Goal: Information Seeking & Learning: Check status

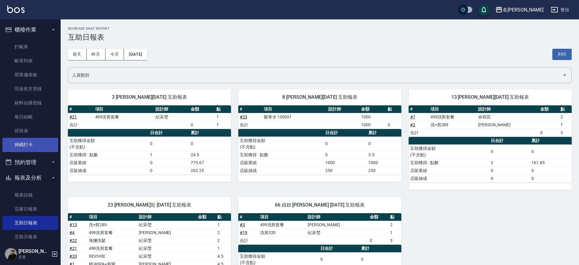
click at [22, 147] on link "掃碼打卡" at bounding box center [30, 145] width 56 height 14
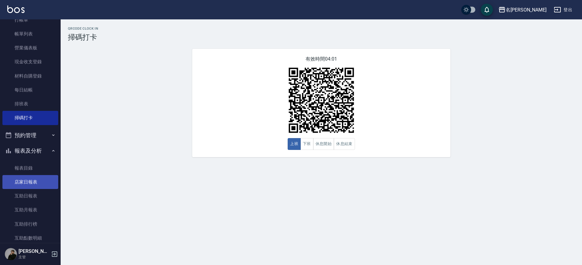
scroll to position [39, 0]
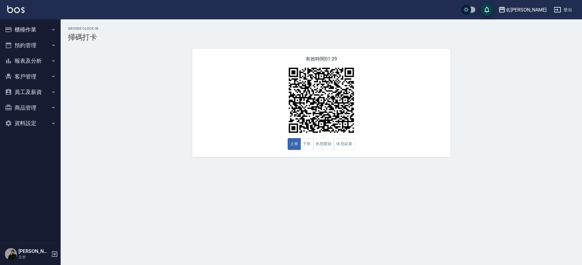
click at [13, 82] on button "客戶管理" at bounding box center [30, 77] width 56 height 16
click at [26, 35] on button "櫃檯作業" at bounding box center [30, 30] width 56 height 16
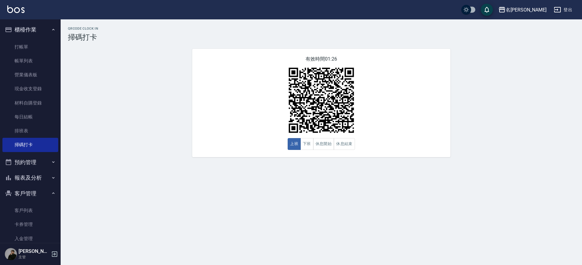
click at [34, 170] on button "報表及分析" at bounding box center [30, 178] width 56 height 16
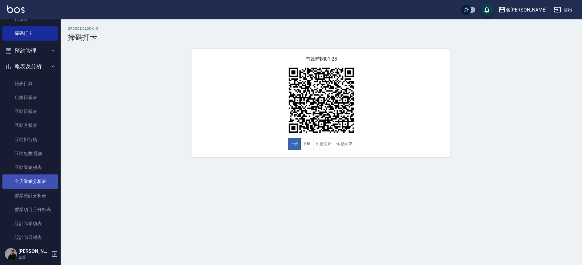
scroll to position [118, 0]
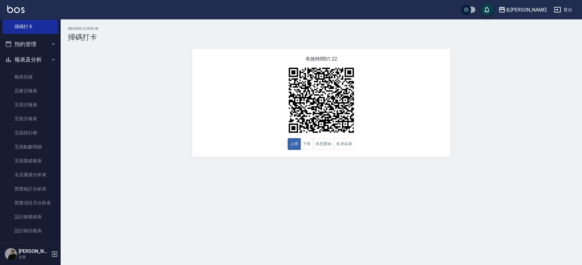
drag, startPoint x: 29, startPoint y: 224, endPoint x: 62, endPoint y: 173, distance: 60.5
click at [29, 224] on link "設計師日報表" at bounding box center [30, 231] width 56 height 14
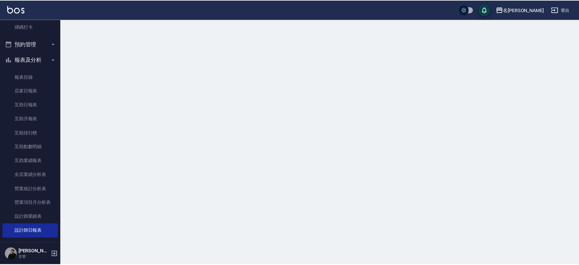
scroll to position [119, 0]
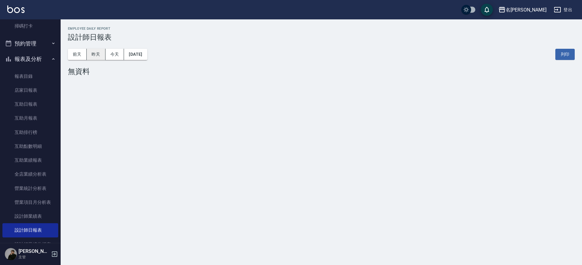
click at [94, 55] on button "昨天" at bounding box center [96, 54] width 19 height 11
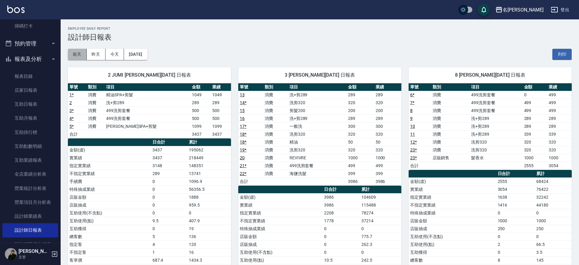
click at [80, 56] on button "前天" at bounding box center [77, 54] width 19 height 11
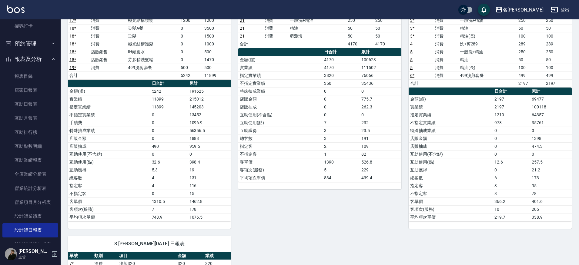
scroll to position [93, 0]
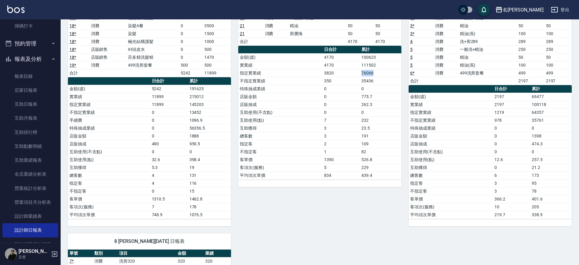
drag, startPoint x: 362, startPoint y: 73, endPoint x: 380, endPoint y: 74, distance: 18.5
click at [380, 74] on td "76066" at bounding box center [381, 73] width 42 height 8
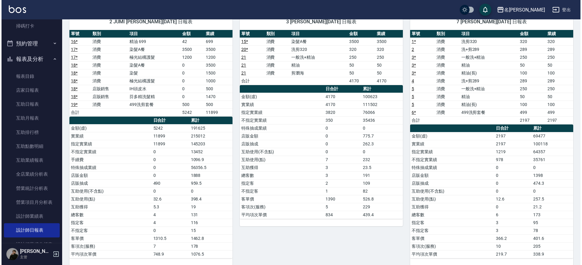
scroll to position [0, 0]
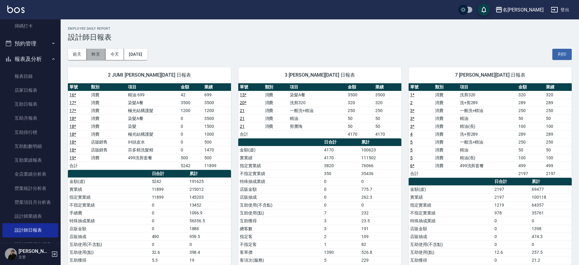
click at [101, 55] on button "昨天" at bounding box center [96, 54] width 19 height 11
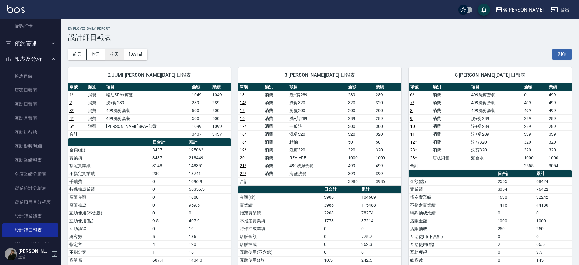
click at [109, 52] on button "今天" at bounding box center [115, 54] width 19 height 11
